Goal: Information Seeking & Learning: Compare options

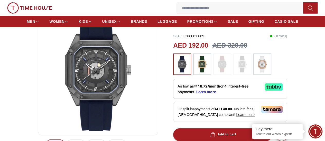
scroll to position [26, 0]
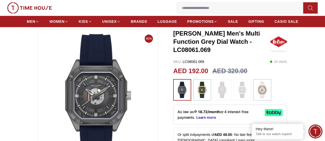
click at [196, 88] on img at bounding box center [202, 90] width 13 height 16
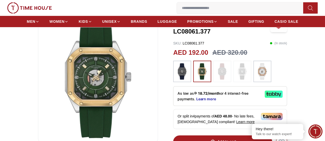
scroll to position [51, 0]
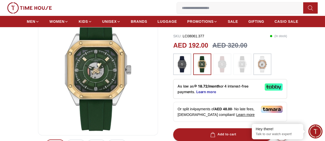
click at [216, 64] on img at bounding box center [222, 64] width 13 height 16
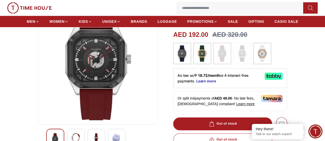
scroll to position [51, 0]
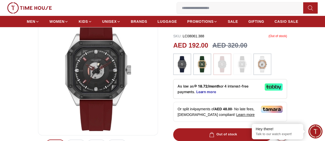
click at [238, 66] on img at bounding box center [242, 64] width 13 height 16
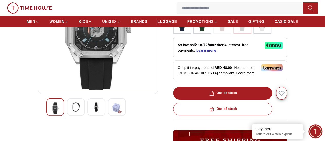
scroll to position [103, 0]
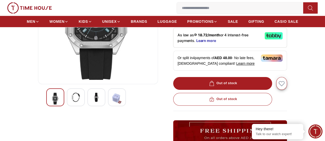
click at [72, 100] on div at bounding box center [76, 98] width 18 height 18
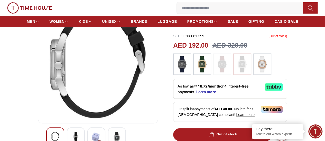
scroll to position [77, 0]
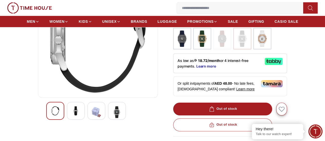
click at [112, 118] on img at bounding box center [116, 112] width 9 height 12
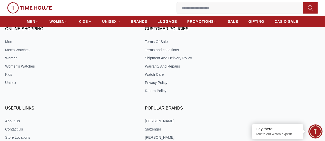
scroll to position [750, 0]
